Goal: Navigation & Orientation: Find specific page/section

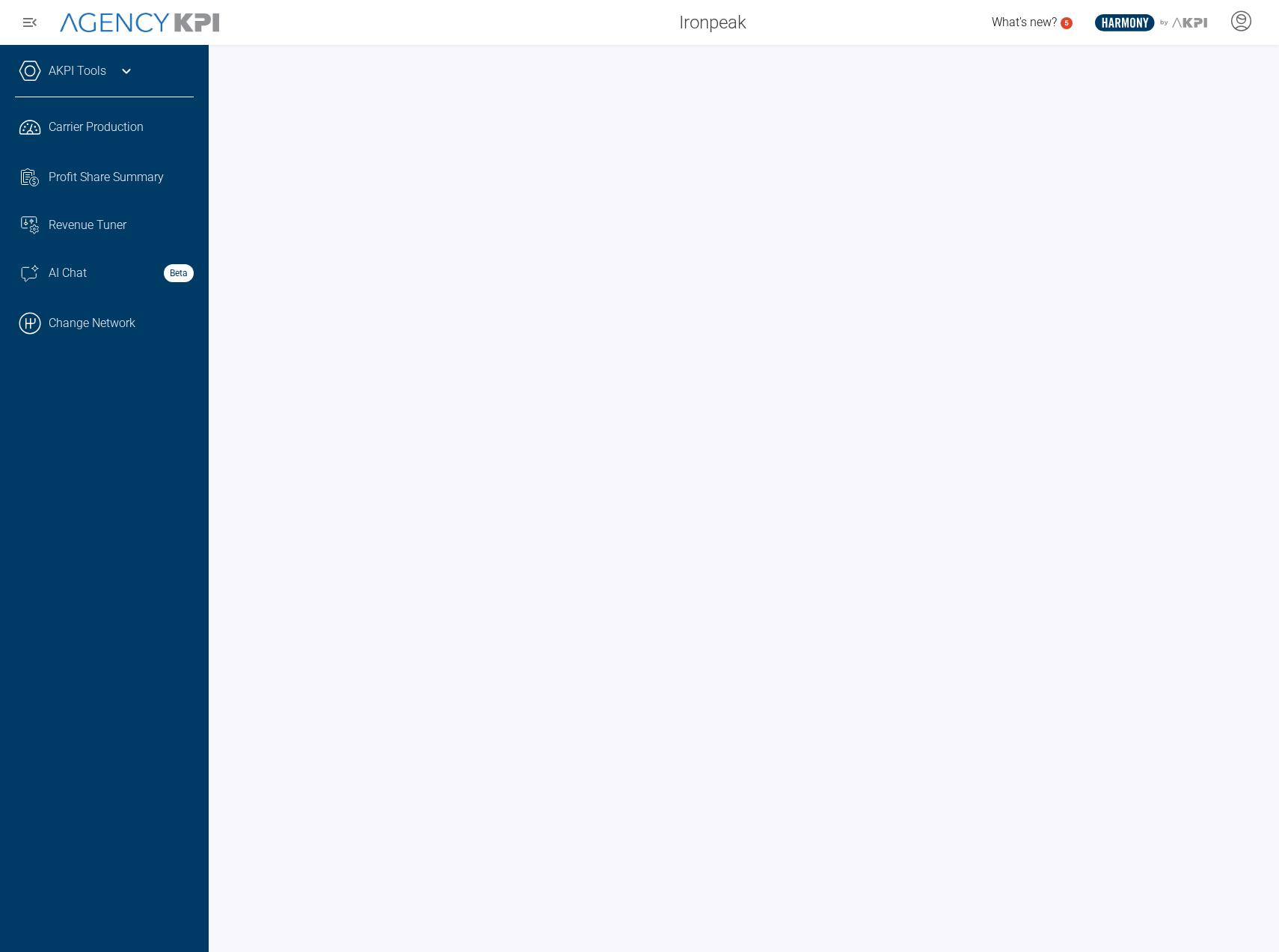
click at [98, 63] on link "AKPI Tools" at bounding box center [78, 71] width 58 height 18
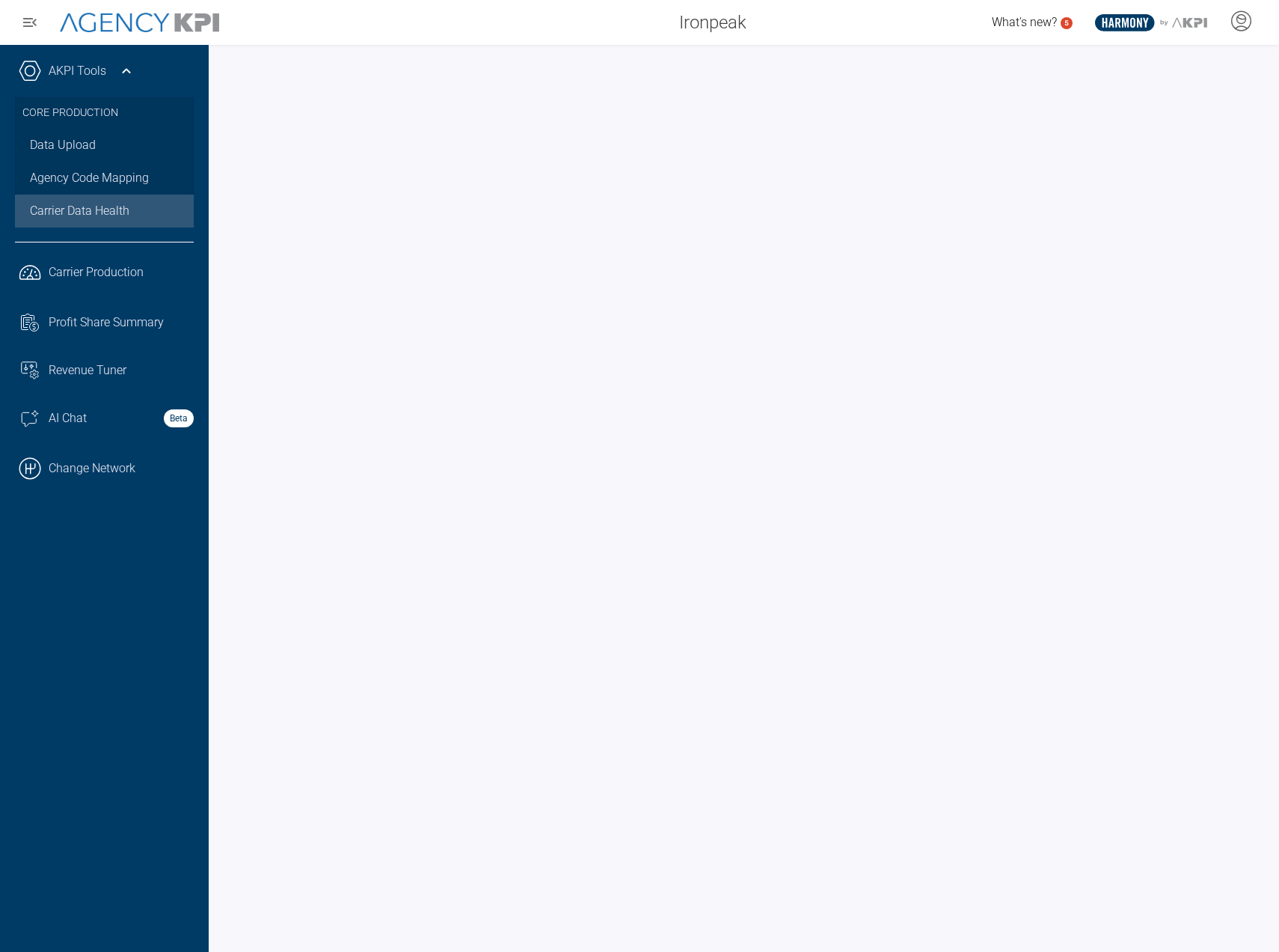
click at [93, 202] on span "Carrier Data Health" at bounding box center [80, 211] width 99 height 18
click at [118, 275] on span "Carrier Production" at bounding box center [96, 273] width 95 height 18
click at [129, 213] on span "Carrier Data Health" at bounding box center [80, 211] width 99 height 18
click at [77, 283] on link ".cls-1{fill:none;stroke:#221f20;stroke-linecap:round;stroke-linejoin:round;stro…" at bounding box center [104, 272] width 209 height 45
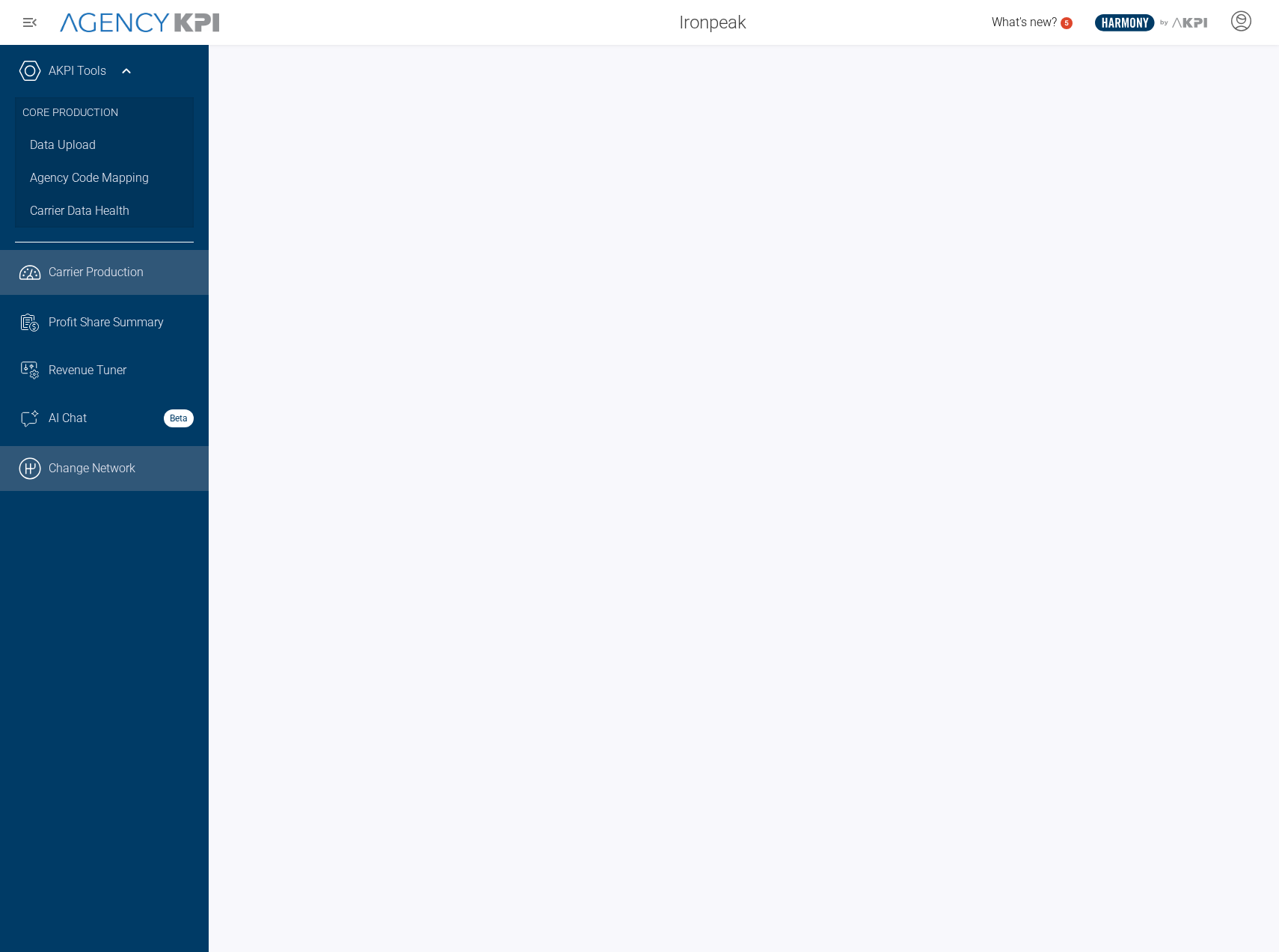
click at [89, 462] on link ".cls-1{fill:none;stroke:#000;stroke-linecap:round;stroke-linejoin:round;stroke-…" at bounding box center [104, 468] width 209 height 45
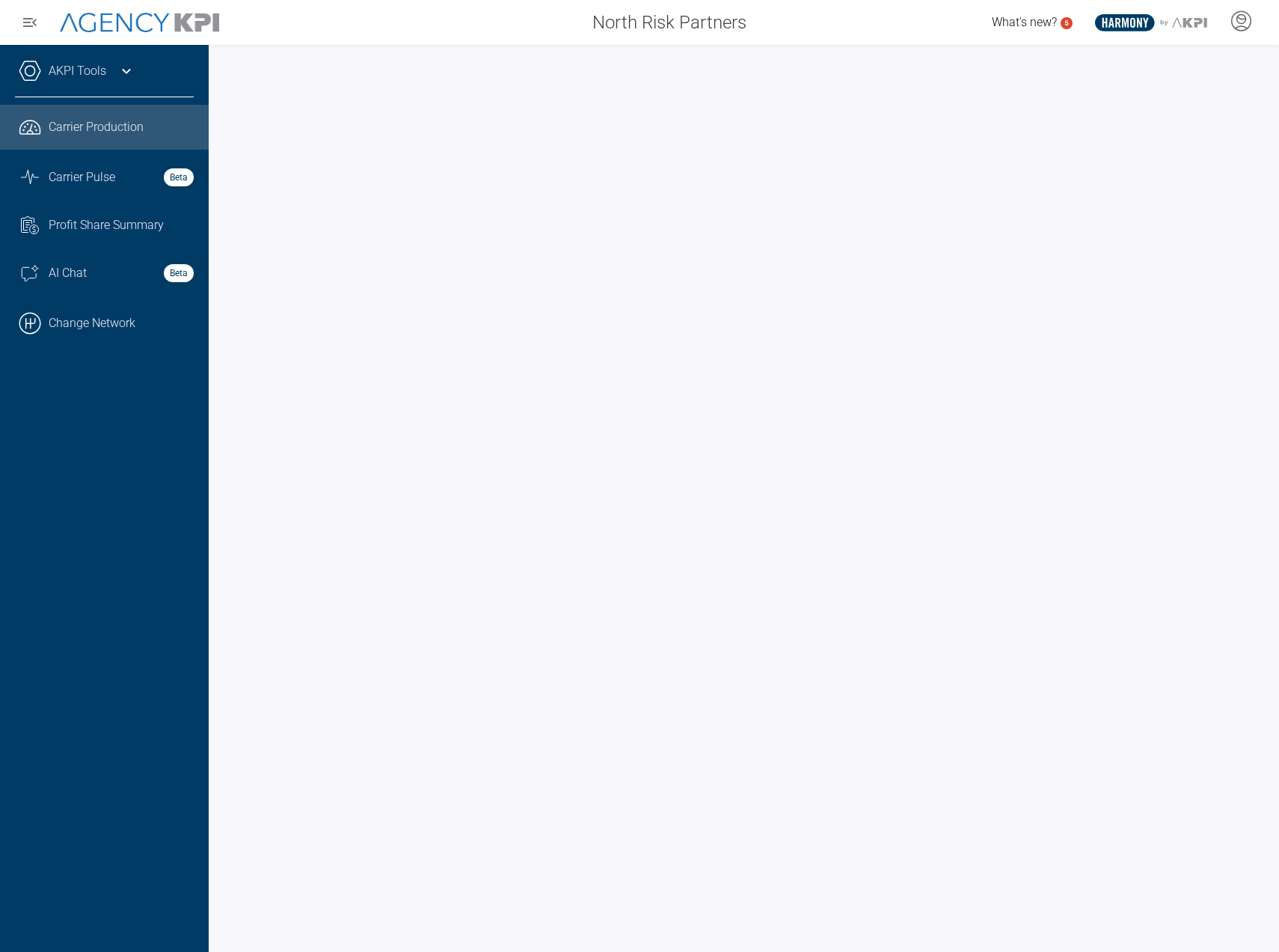
click at [121, 81] on div "AKPI Tools" at bounding box center [104, 79] width 179 height 38
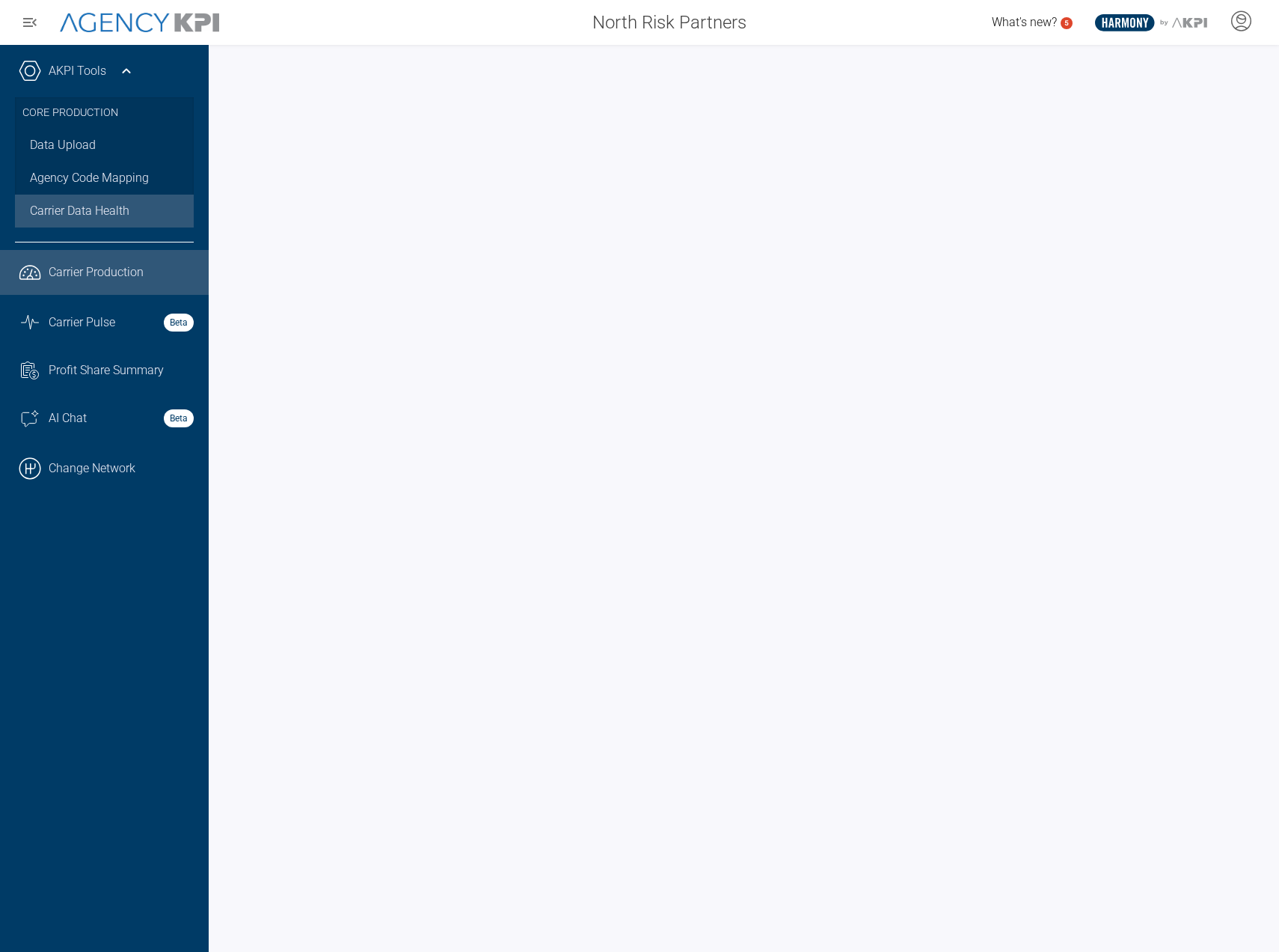
click at [117, 204] on span "Carrier Data Health" at bounding box center [80, 211] width 99 height 18
